Goal: Information Seeking & Learning: Learn about a topic

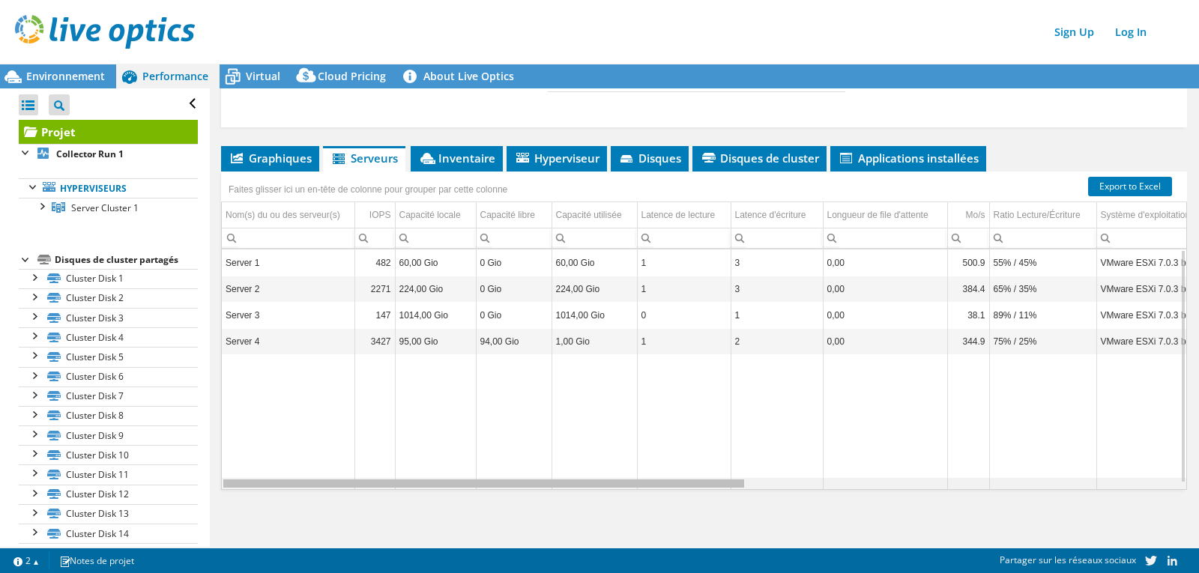
drag, startPoint x: 751, startPoint y: 485, endPoint x: 267, endPoint y: 448, distance: 485.7
click at [259, 459] on body "Sign Up Log In Ce projet a été archivé. Il ne peut plus être modifié et les gra…" at bounding box center [599, 286] width 1199 height 573
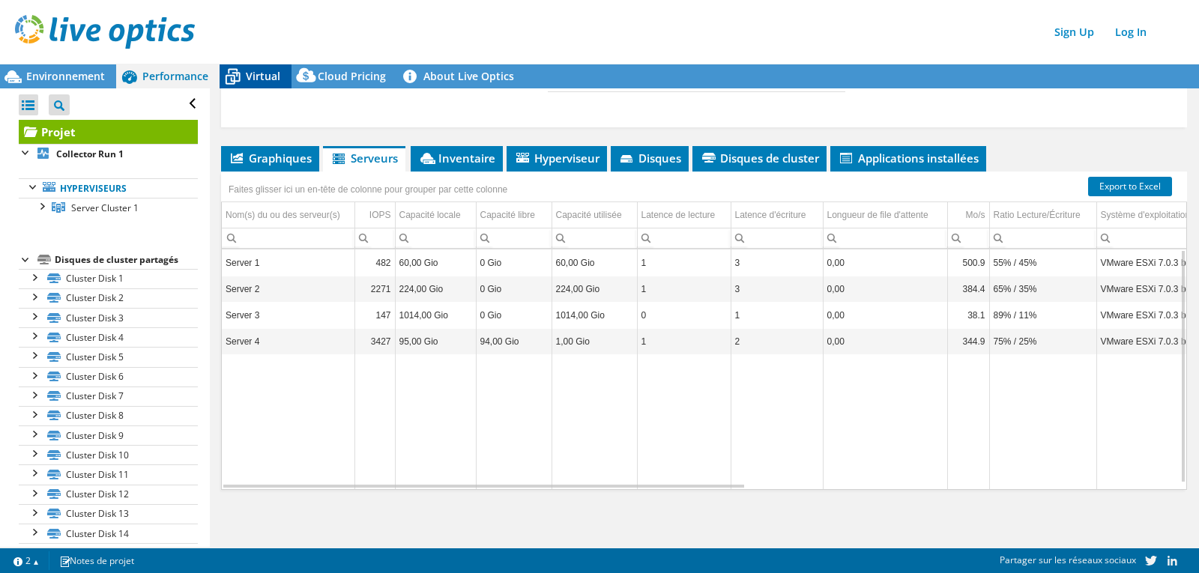
click at [235, 80] on icon at bounding box center [233, 77] width 26 height 26
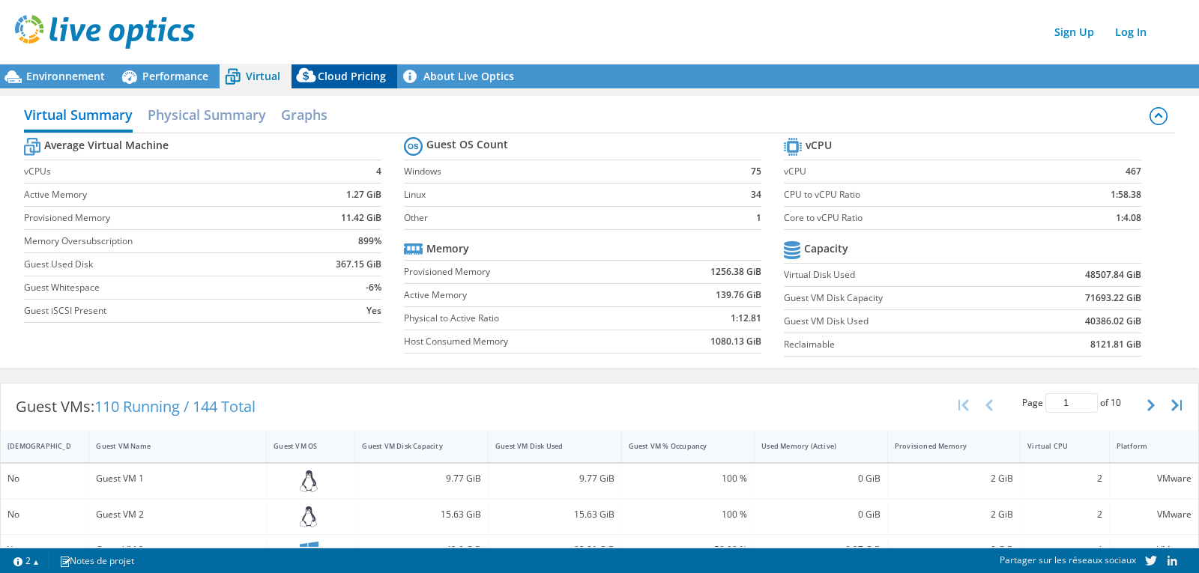
click at [341, 75] on span "Cloud Pricing" at bounding box center [352, 76] width 68 height 14
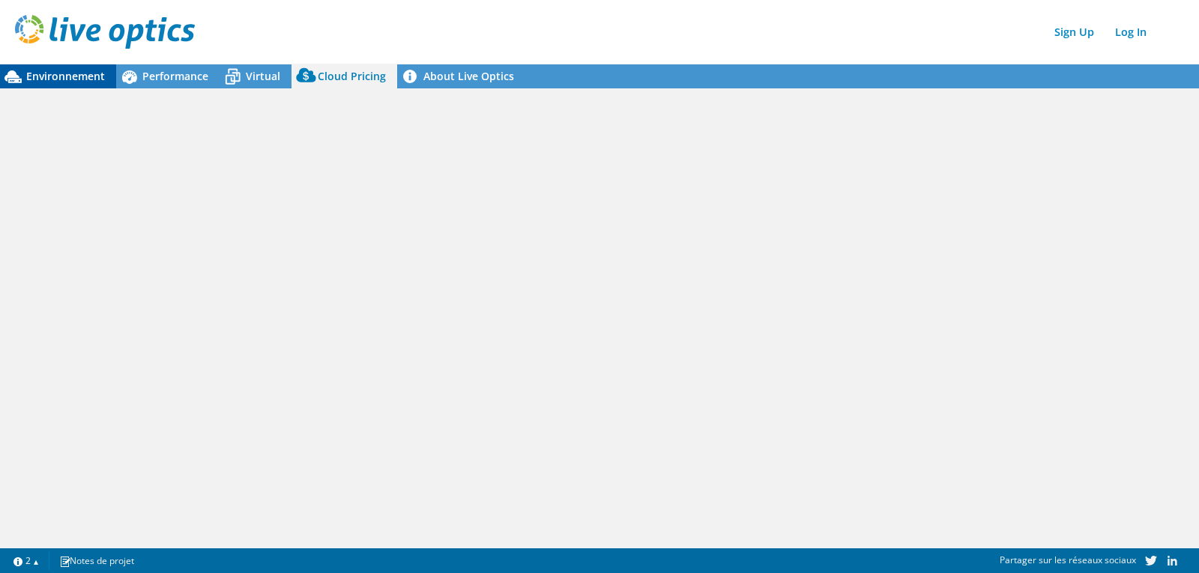
click at [78, 73] on span "Environnement" at bounding box center [65, 76] width 79 height 14
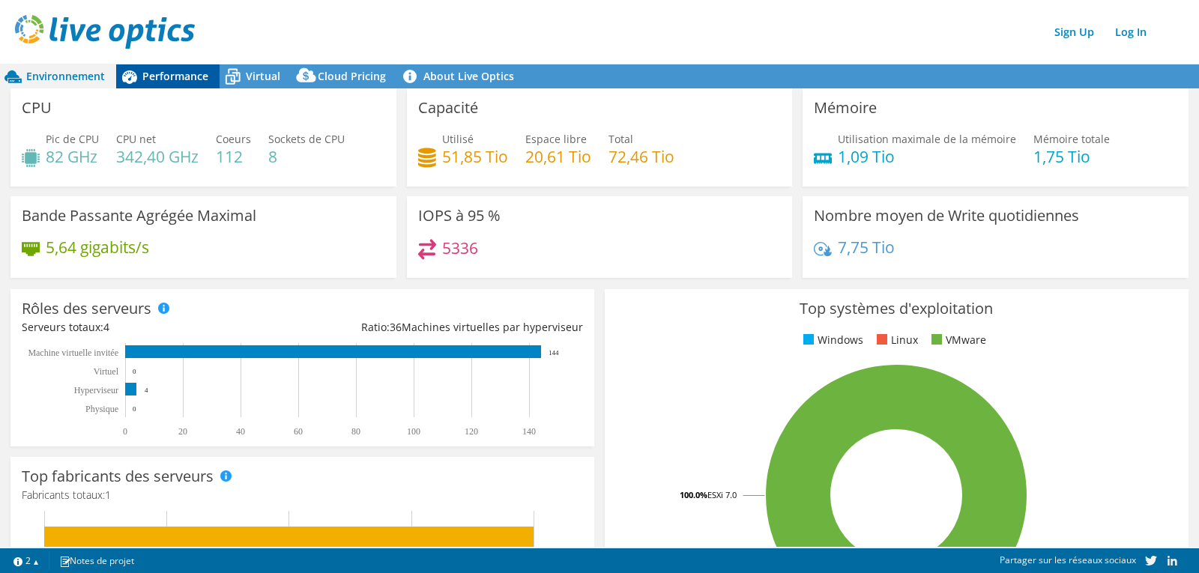
click at [169, 77] on span "Performance" at bounding box center [175, 76] width 66 height 14
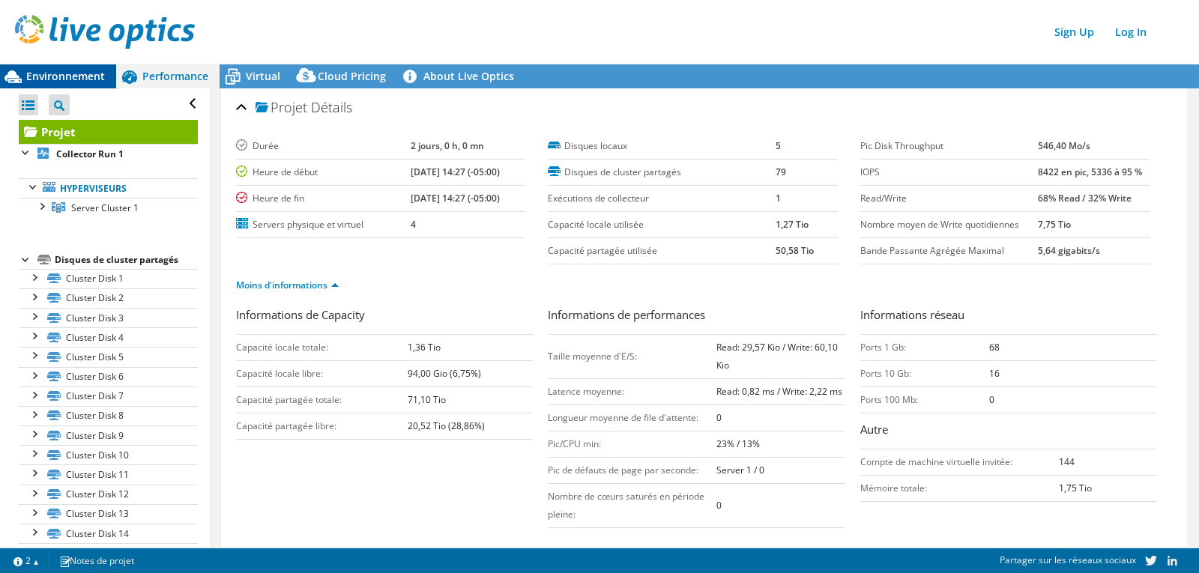
click at [72, 76] on span "Environnement" at bounding box center [65, 76] width 79 height 14
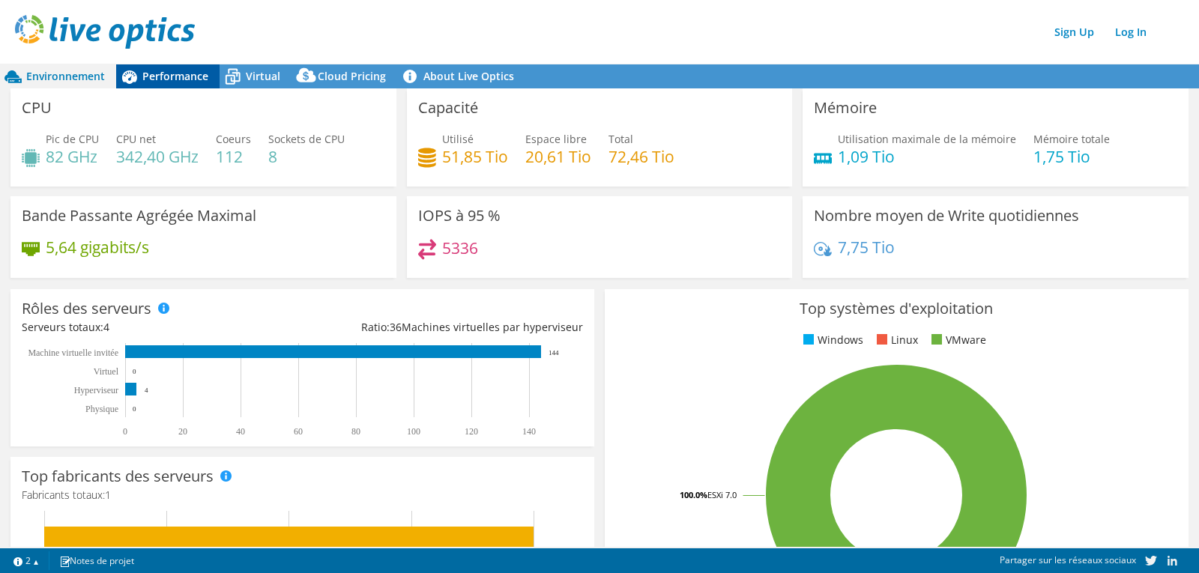
click at [185, 82] on span "Performance" at bounding box center [175, 76] width 66 height 14
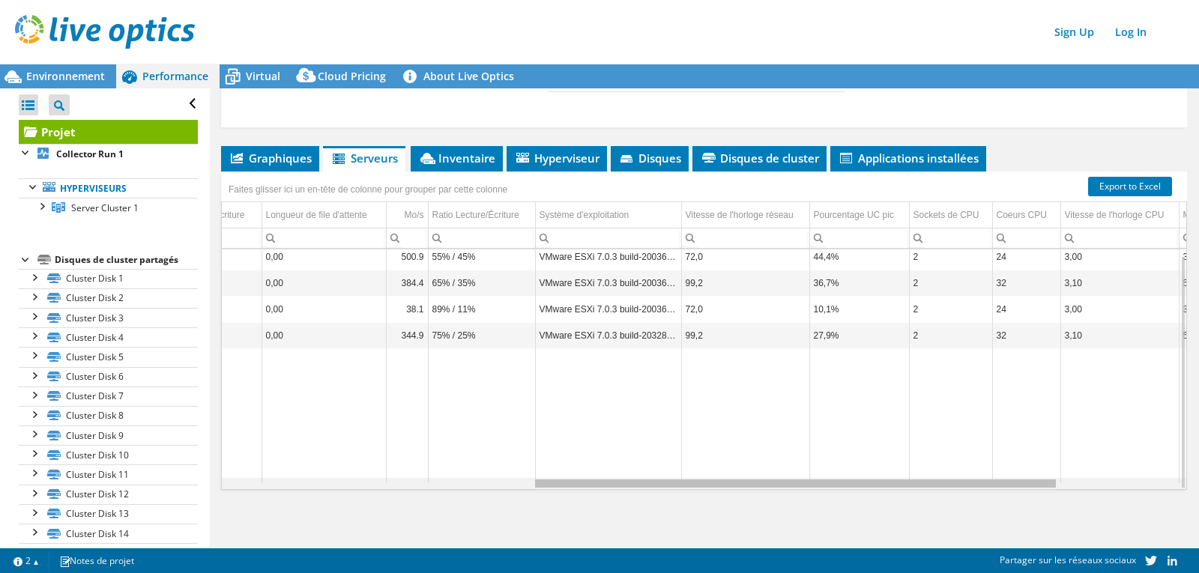
scroll to position [0, 575]
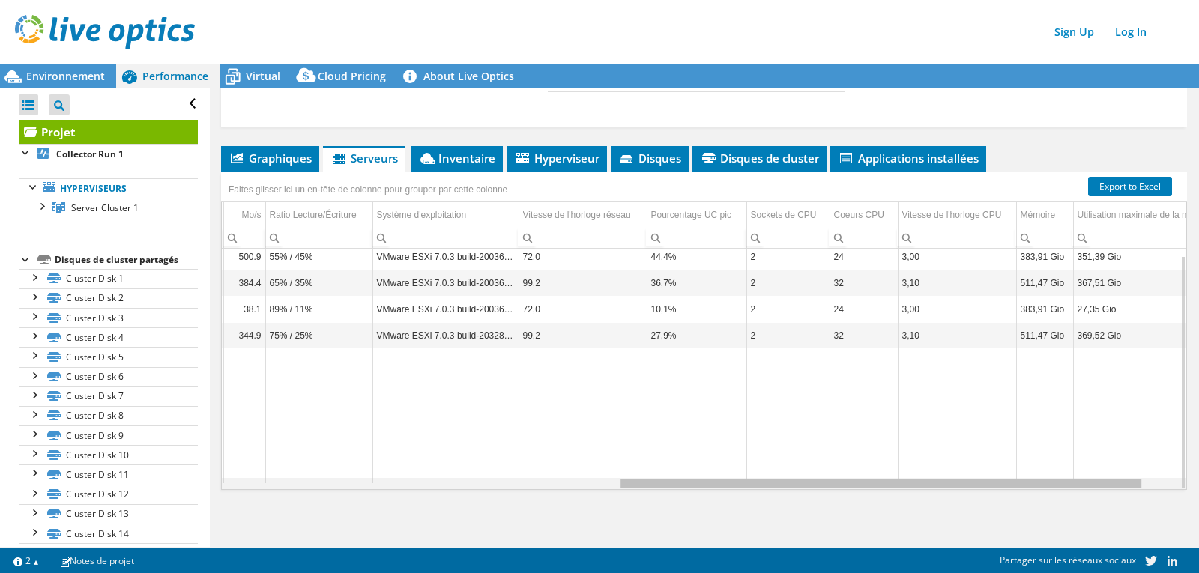
drag, startPoint x: 678, startPoint y: 487, endPoint x: 1083, endPoint y: 496, distance: 405.6
click at [1083, 496] on body "Sign Up Log In Ce projet a été archivé. Il ne peut plus être modifié et les gra…" at bounding box center [599, 286] width 1199 height 573
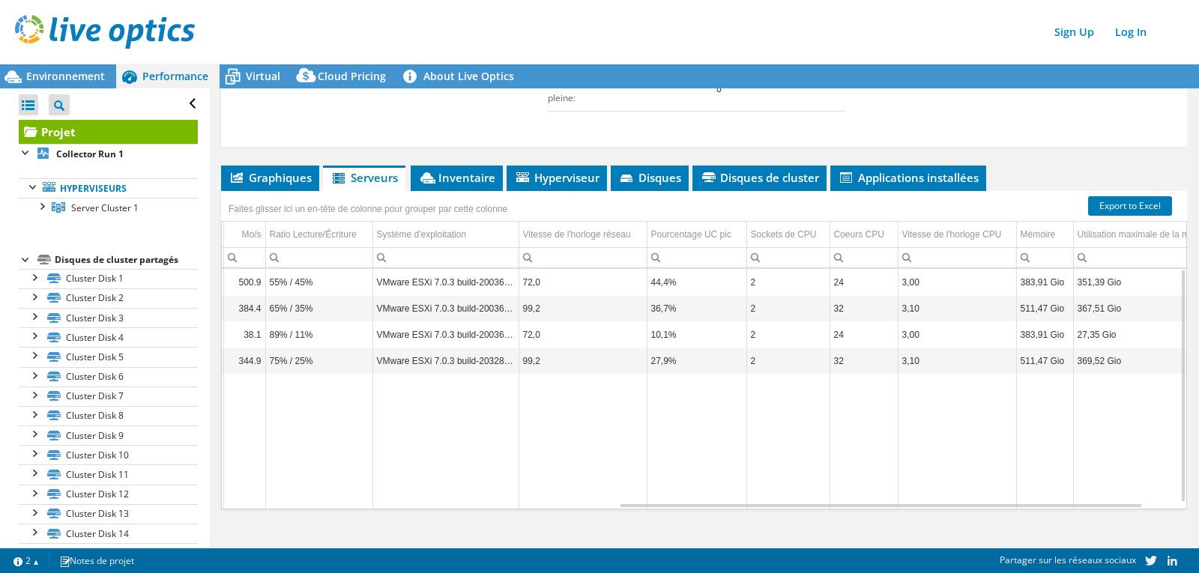
click at [313, 429] on td "Data grid" at bounding box center [318, 442] width 107 height 134
click at [31, 79] on span "Environnement" at bounding box center [65, 76] width 79 height 14
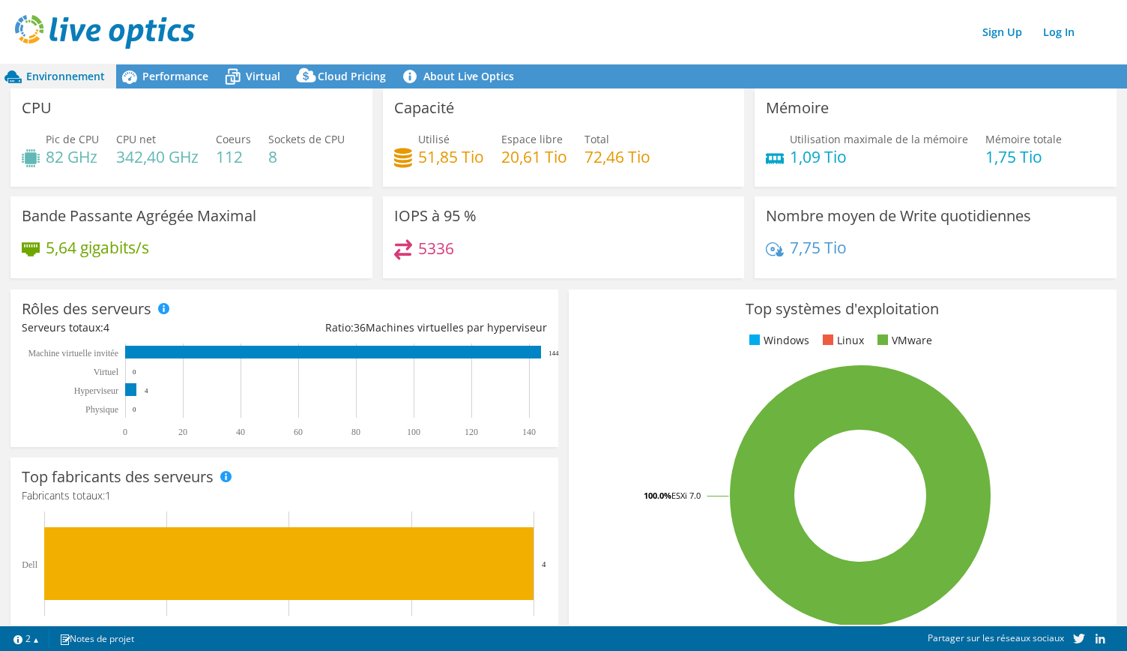
scroll to position [0, 724]
